Goal: Transaction & Acquisition: Book appointment/travel/reservation

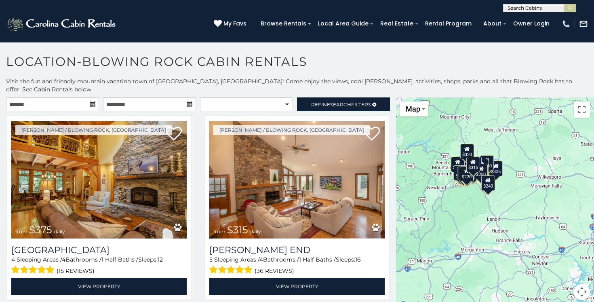
drag, startPoint x: 528, startPoint y: 248, endPoint x: 468, endPoint y: 216, distance: 68.1
click at [468, 216] on div "$375 $315 $695 $380 $299 $275 $125 $140 $325 $315 $375 $285 $250 $325 $675 $930…" at bounding box center [495, 203] width 198 height 212
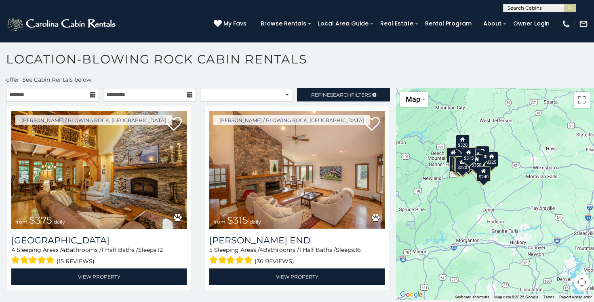
scroll to position [6, 0]
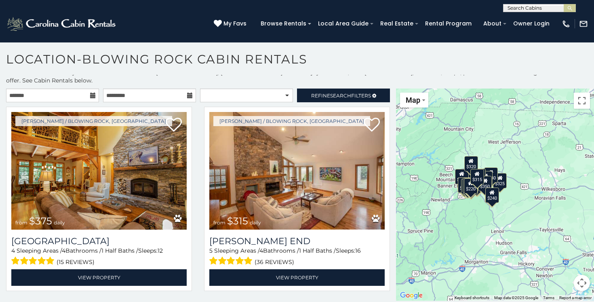
drag, startPoint x: 518, startPoint y: 215, endPoint x: 530, endPoint y: 237, distance: 25.5
click at [530, 238] on div "$375 $315 $695 $380 $299 $275 $125 $140 $325 $315 $375 $285 $250 $325 $675 $930…" at bounding box center [495, 194] width 198 height 212
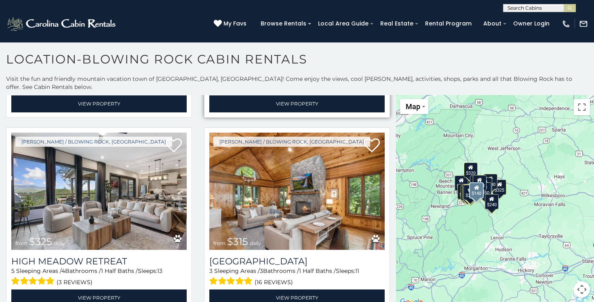
scroll to position [795, 0]
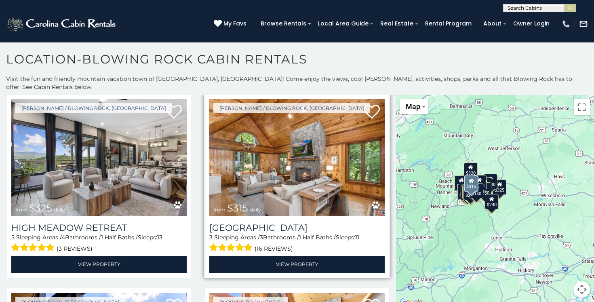
click at [320, 155] on img at bounding box center [296, 158] width 175 height 118
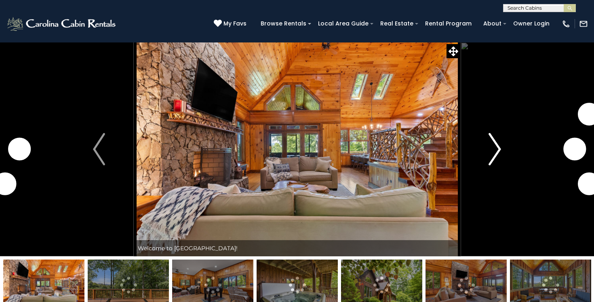
click at [493, 143] on img "Next" at bounding box center [495, 149] width 12 height 32
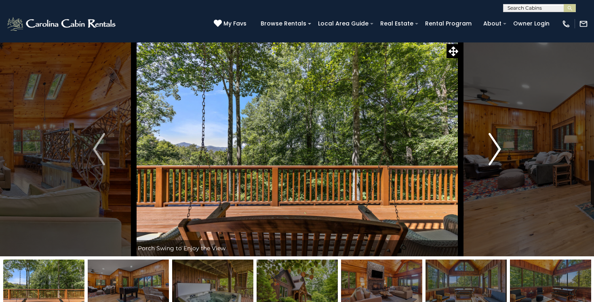
click at [495, 146] on img "Next" at bounding box center [495, 149] width 12 height 32
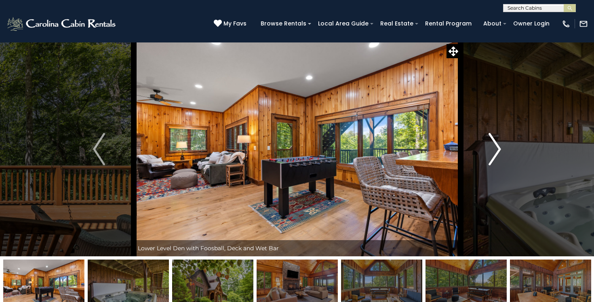
click at [495, 146] on img "Next" at bounding box center [495, 149] width 12 height 32
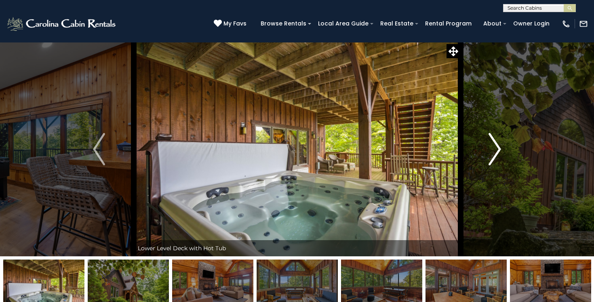
click at [495, 146] on img "Next" at bounding box center [495, 149] width 12 height 32
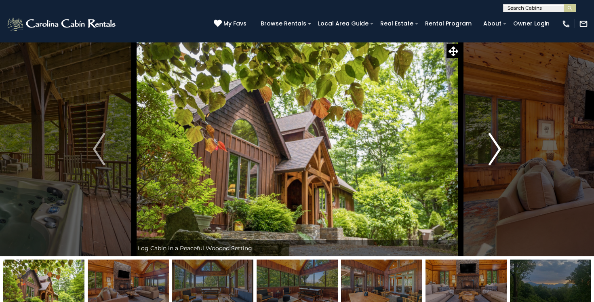
click at [496, 145] on img "Next" at bounding box center [495, 149] width 12 height 32
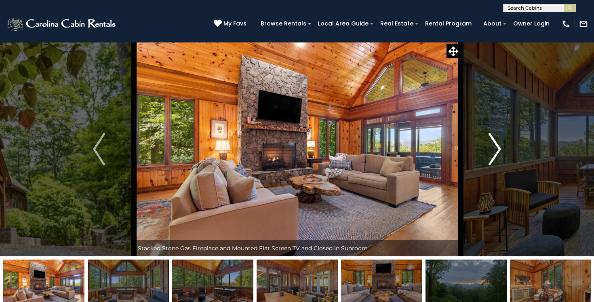
click at [496, 145] on img "Next" at bounding box center [495, 149] width 12 height 32
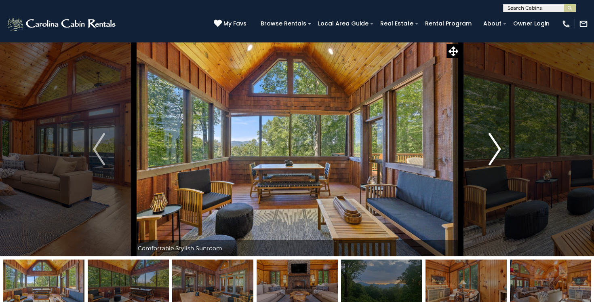
click at [496, 145] on img "Next" at bounding box center [495, 149] width 12 height 32
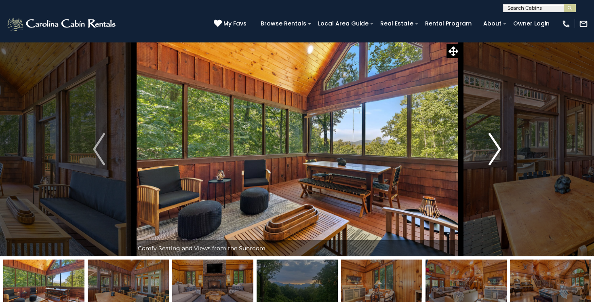
click at [496, 145] on img "Next" at bounding box center [495, 149] width 12 height 32
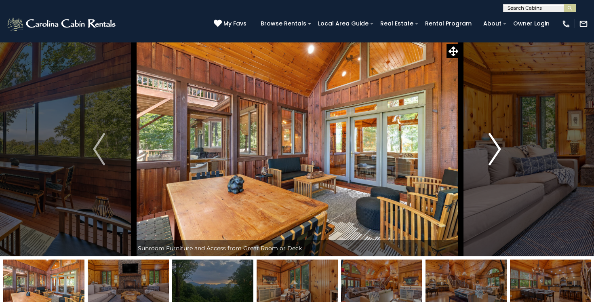
click at [496, 145] on img "Next" at bounding box center [495, 149] width 12 height 32
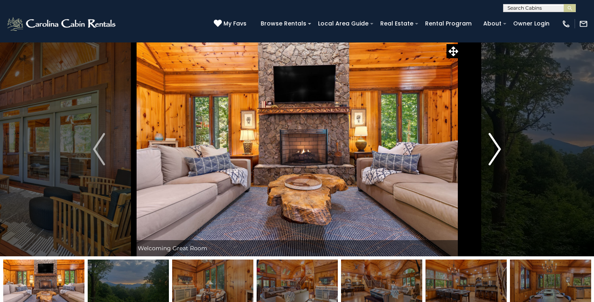
click at [499, 146] on img "Next" at bounding box center [495, 149] width 12 height 32
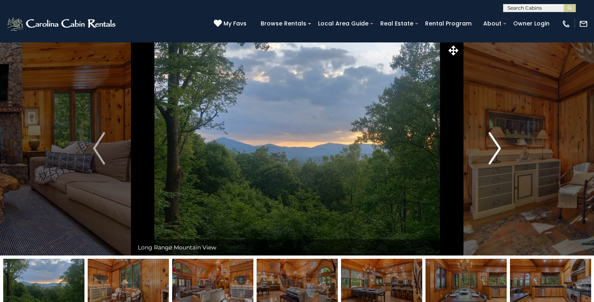
scroll to position [0, 0]
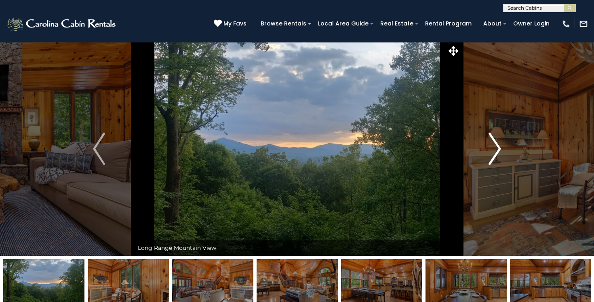
click at [499, 146] on img "Next" at bounding box center [495, 149] width 12 height 32
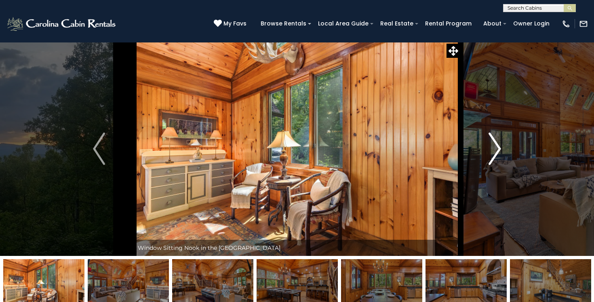
click at [499, 148] on img "Next" at bounding box center [495, 149] width 12 height 32
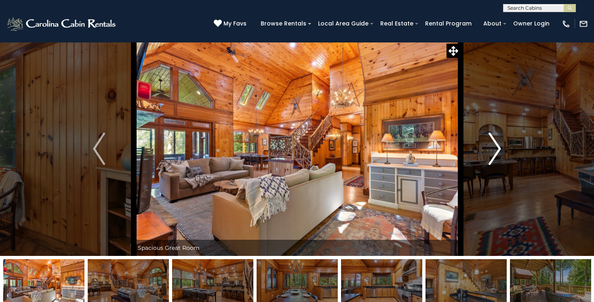
click at [499, 149] on img "Next" at bounding box center [495, 149] width 12 height 32
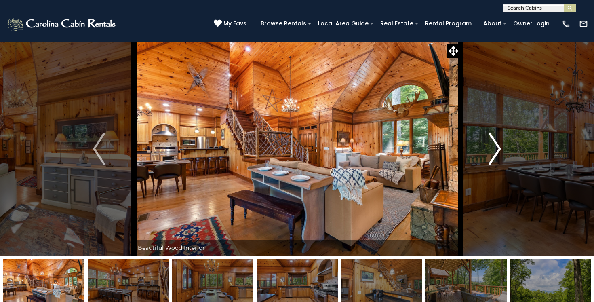
click at [499, 149] on img "Next" at bounding box center [495, 149] width 12 height 32
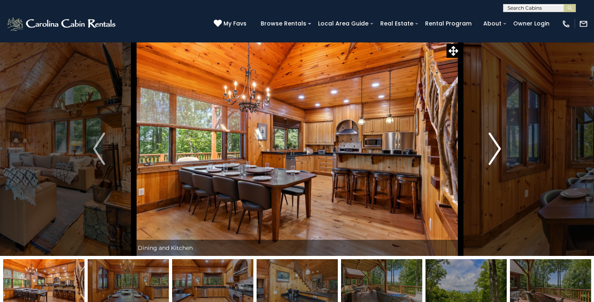
click at [499, 149] on img "Next" at bounding box center [495, 149] width 12 height 32
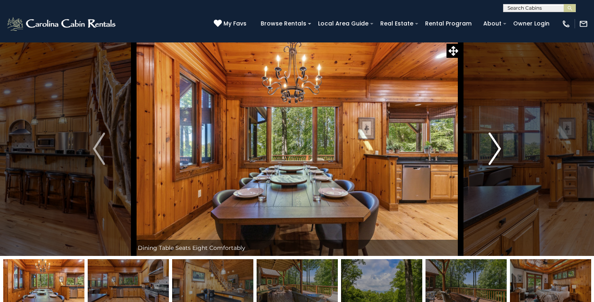
click at [499, 149] on img "Next" at bounding box center [495, 149] width 12 height 32
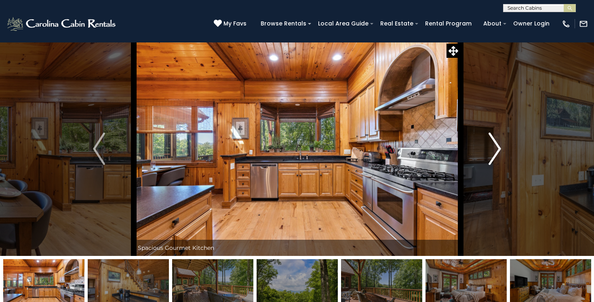
click at [499, 149] on img "Next" at bounding box center [495, 149] width 12 height 32
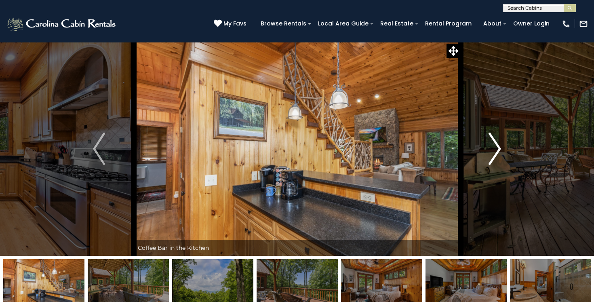
click at [499, 149] on img "Next" at bounding box center [495, 149] width 12 height 32
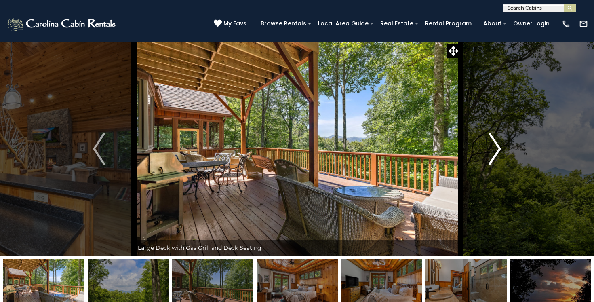
click at [499, 149] on img "Next" at bounding box center [495, 149] width 12 height 32
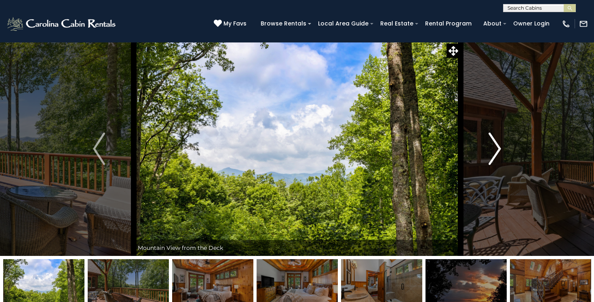
click at [499, 149] on img "Next" at bounding box center [495, 149] width 12 height 32
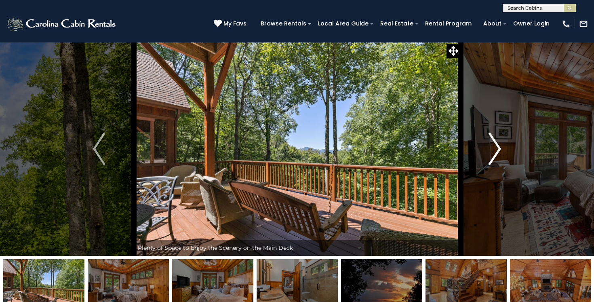
click at [499, 149] on img "Next" at bounding box center [495, 149] width 12 height 32
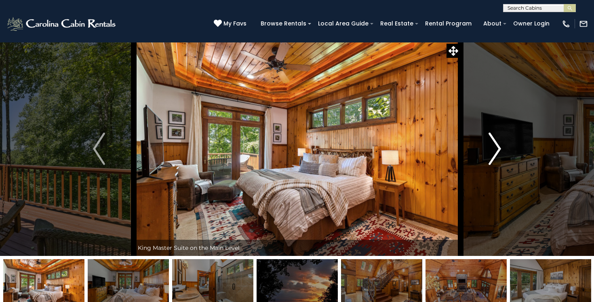
click at [499, 149] on img "Next" at bounding box center [495, 149] width 12 height 32
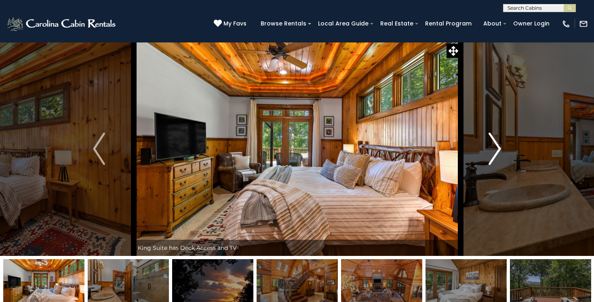
click at [499, 149] on img "Next" at bounding box center [495, 149] width 12 height 32
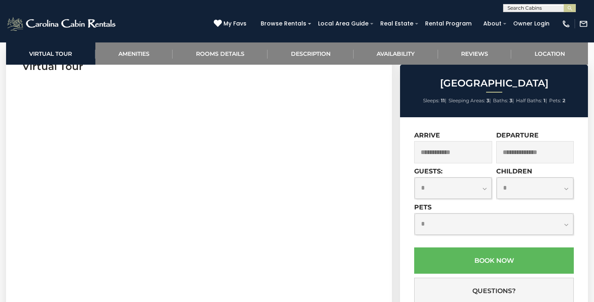
scroll to position [346, 0]
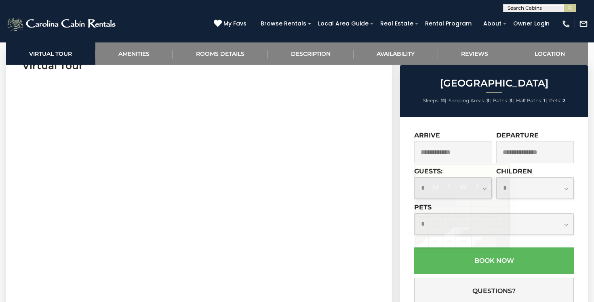
click at [443, 154] on input "text" at bounding box center [453, 152] width 78 height 22
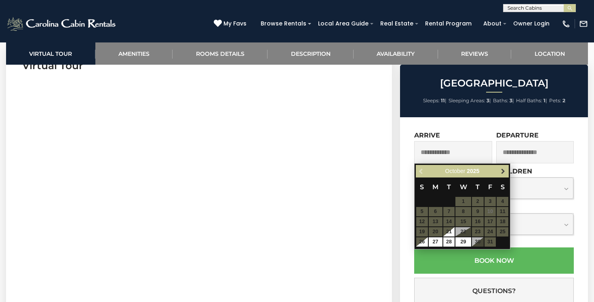
click at [504, 170] on span "Next" at bounding box center [503, 171] width 6 height 6
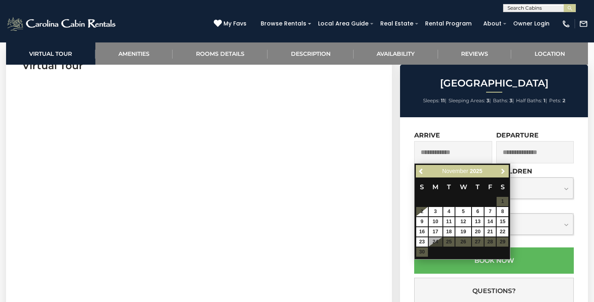
click at [504, 170] on span "Next" at bounding box center [503, 171] width 6 height 6
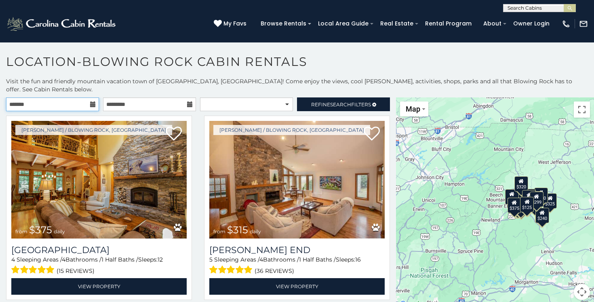
click at [55, 97] on input "text" at bounding box center [52, 104] width 93 height 14
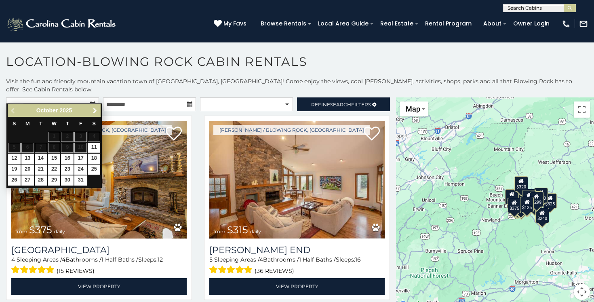
click at [93, 110] on span "Next" at bounding box center [95, 110] width 6 height 6
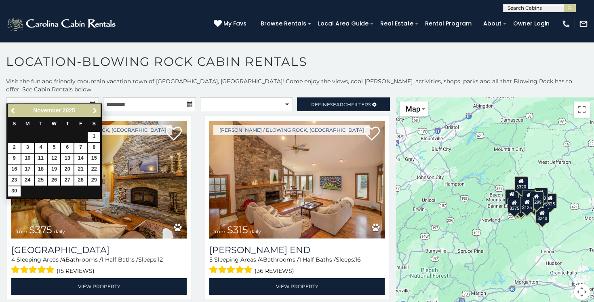
click at [93, 110] on span "Next" at bounding box center [95, 110] width 6 height 6
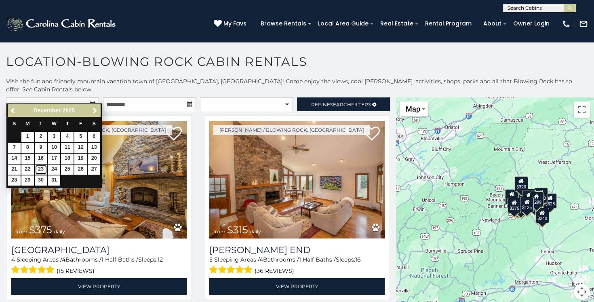
click at [40, 169] on link "23" at bounding box center [41, 169] width 13 height 10
type input "**********"
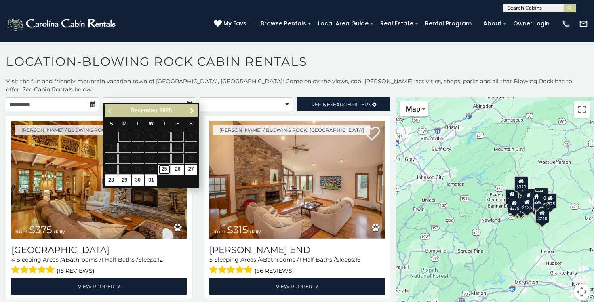
click at [165, 168] on link "25" at bounding box center [164, 169] width 13 height 10
type input "**********"
